Goal: Task Accomplishment & Management: Use online tool/utility

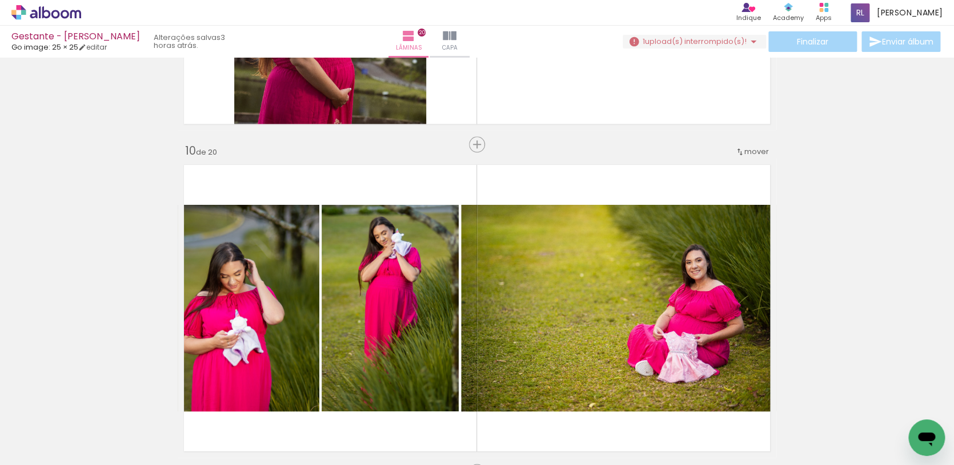
scroll to position [0, 220]
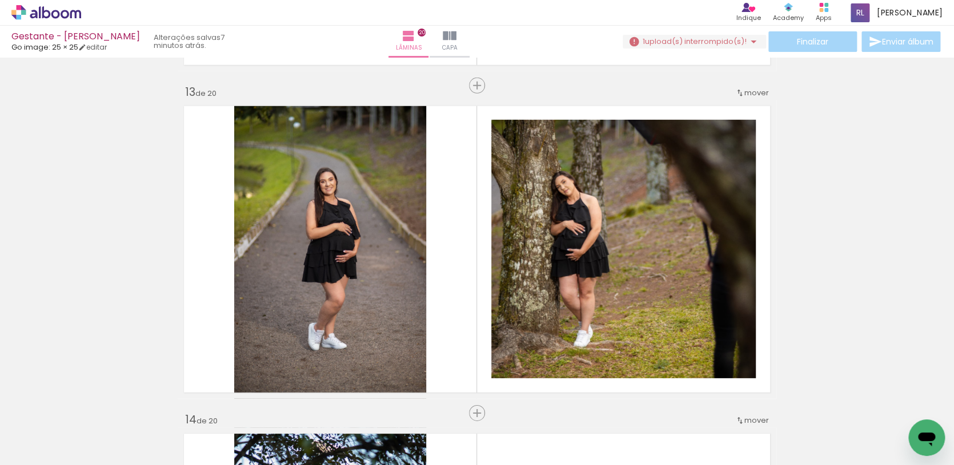
scroll to position [0, 220]
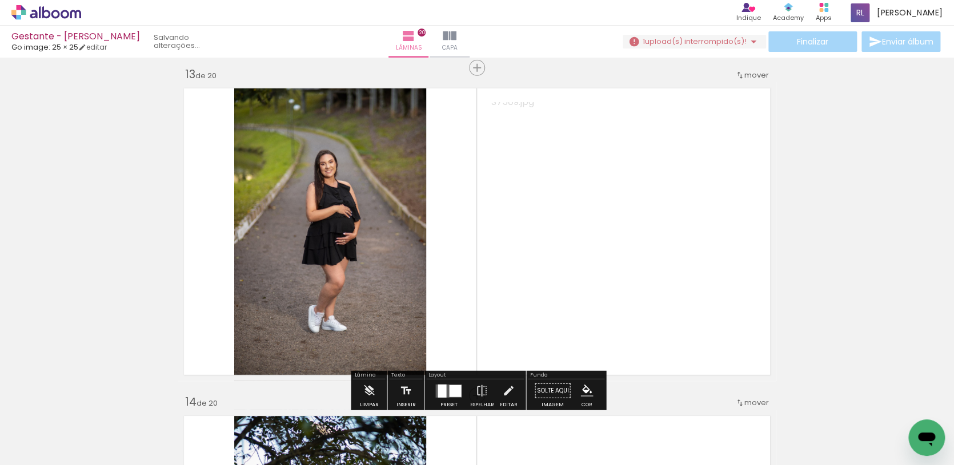
scroll to position [3943, 0]
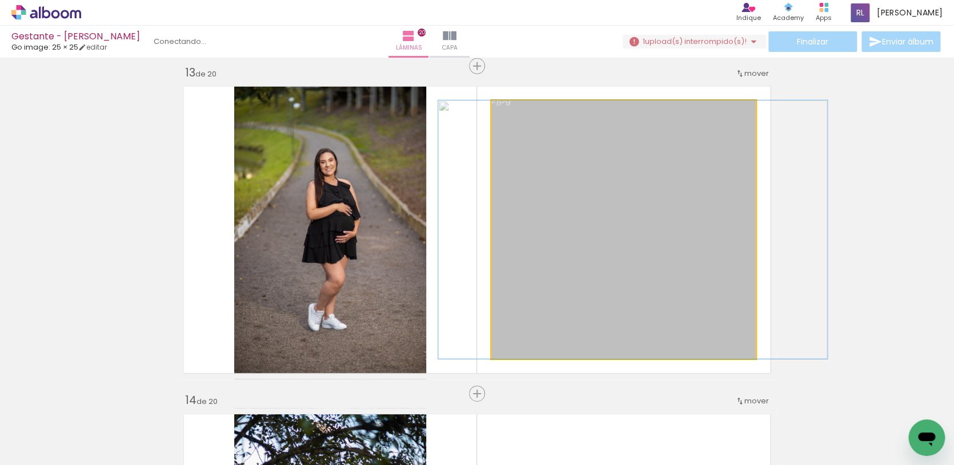
drag, startPoint x: 689, startPoint y: 291, endPoint x: 669, endPoint y: 300, distance: 22.0
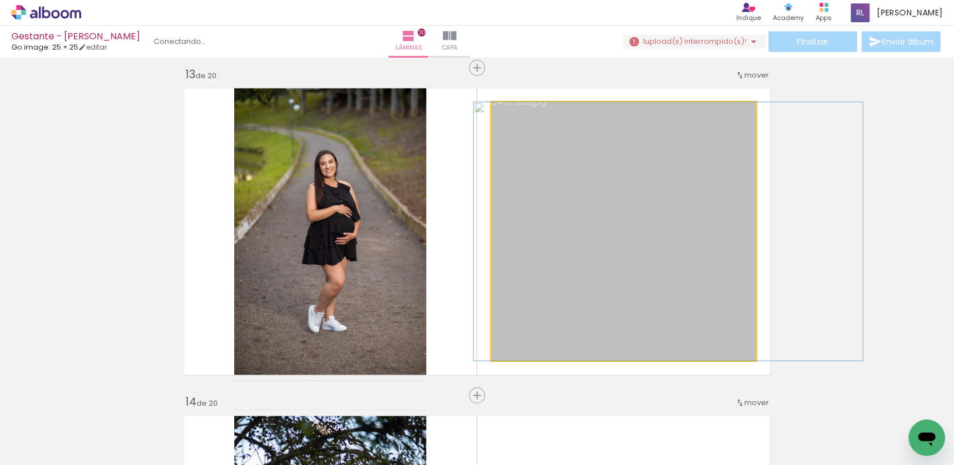
drag, startPoint x: 697, startPoint y: 287, endPoint x: 729, endPoint y: 289, distance: 32.6
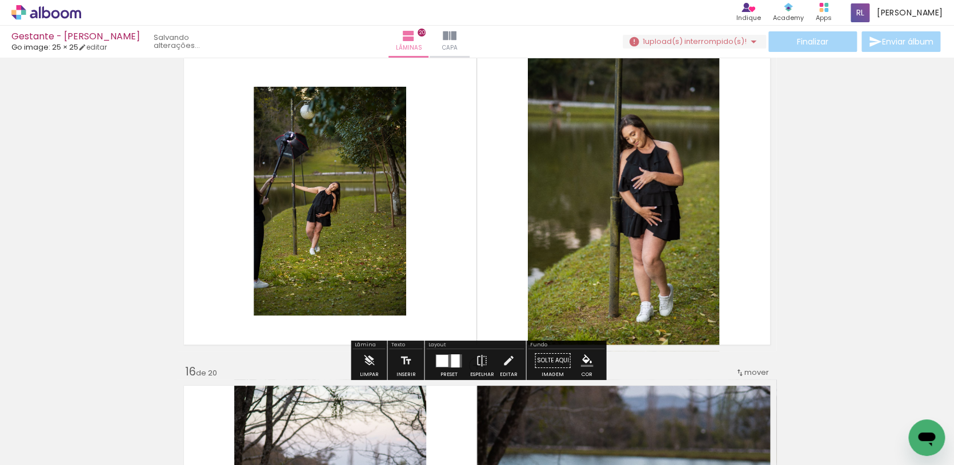
scroll to position [4625, 0]
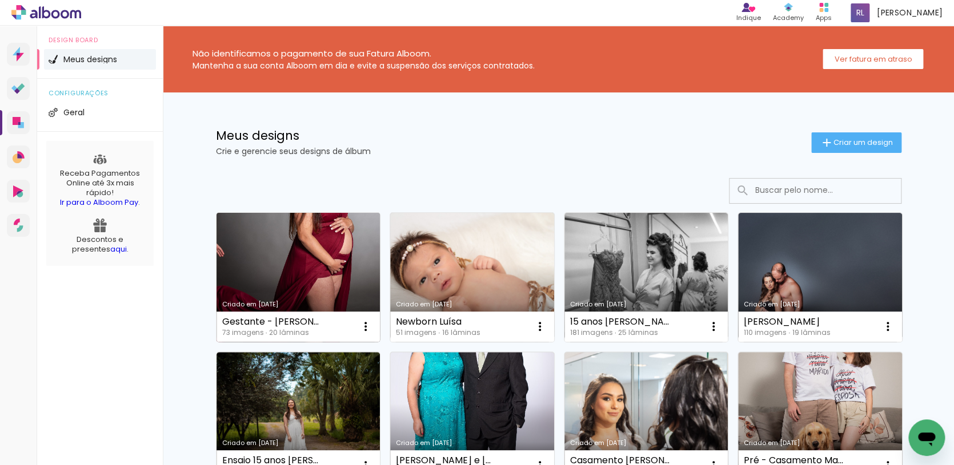
click at [315, 299] on link "Criado em [DATE]" at bounding box center [298, 277] width 164 height 129
